Goal: Task Accomplishment & Management: Use online tool/utility

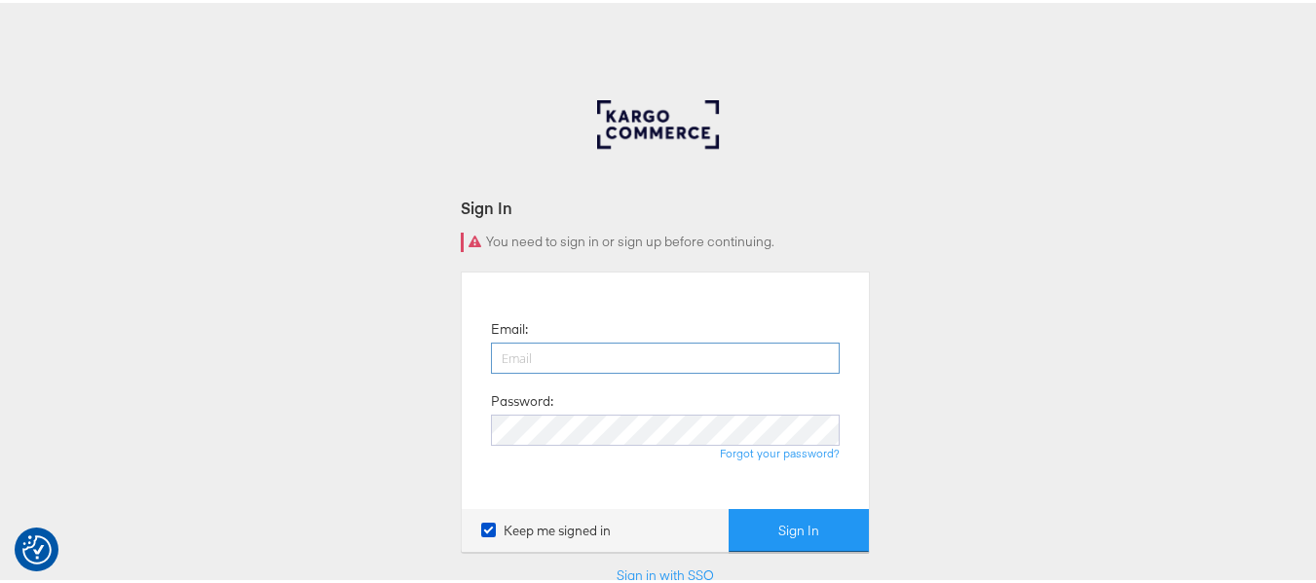
click at [606, 361] on input "email" at bounding box center [665, 355] width 349 height 31
type input "[PERSON_NAME][EMAIL_ADDRESS][DOMAIN_NAME]"
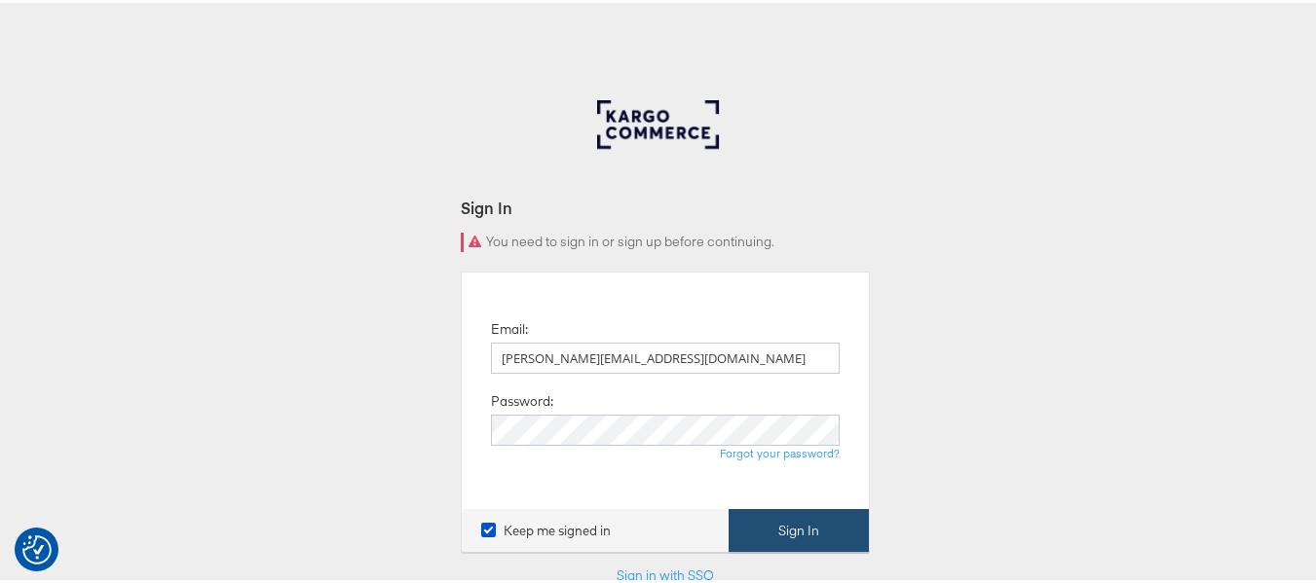
click at [798, 532] on button "Sign In" at bounding box center [799, 528] width 140 height 44
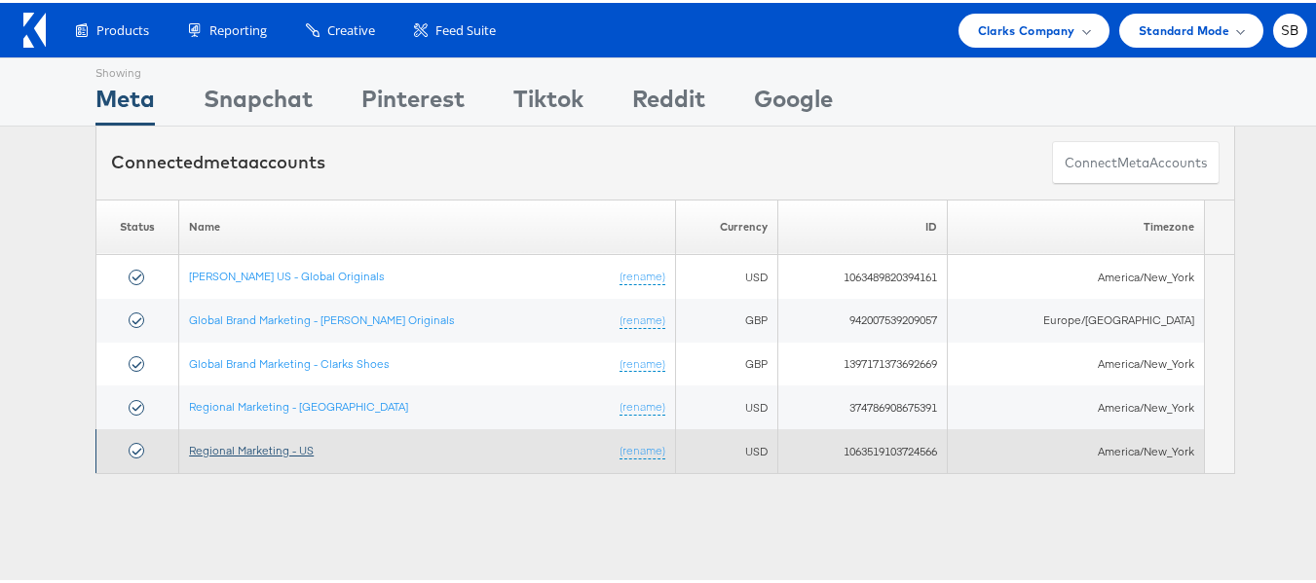
click at [281, 447] on link "Regional Marketing - US" at bounding box center [251, 447] width 125 height 15
